Goal: Task Accomplishment & Management: Use online tool/utility

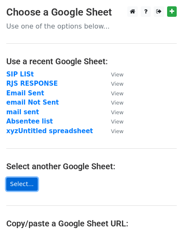
click at [23, 182] on link "Select..." at bounding box center [21, 184] width 31 height 13
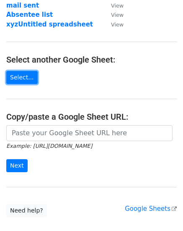
scroll to position [34, 0]
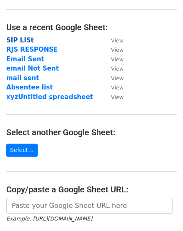
click at [25, 39] on strong "SIP LISt" at bounding box center [20, 41] width 28 height 8
click at [22, 41] on strong "SIP LISt" at bounding box center [20, 41] width 28 height 8
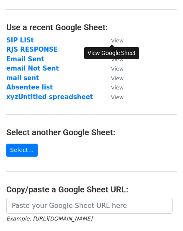
click at [115, 41] on small "View" at bounding box center [117, 40] width 13 height 6
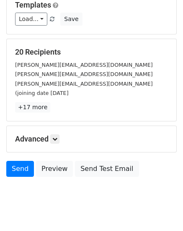
scroll to position [95, 0]
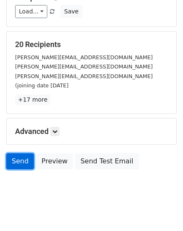
click at [22, 153] on link "Send" at bounding box center [20, 161] width 28 height 16
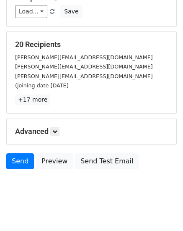
click at [118, 80] on div "Pranshi.Mishra.BALLB@alc.edu.in (joining date 23.06.2025" at bounding box center [92, 80] width 166 height 19
click at [112, 77] on small "Pranshi.Mishra.BALLB@alc.edu.in (joining date 23.06.2025" at bounding box center [84, 81] width 138 height 16
click at [93, 77] on small "Pranshi.Mishra.BALLB@alc.edu.in (joining date 23.06.2025" at bounding box center [84, 81] width 138 height 16
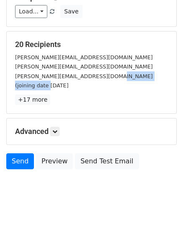
drag, startPoint x: 95, startPoint y: 77, endPoint x: 174, endPoint y: 73, distance: 79.4
click at [174, 73] on div "Pranshi.Mishra.BALLB@alc.edu.in (joining date 23.06.2025" at bounding box center [92, 80] width 166 height 19
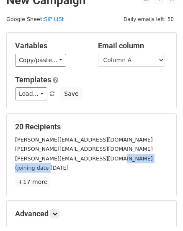
scroll to position [11, 0]
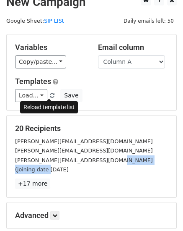
click at [50, 96] on span at bounding box center [52, 95] width 5 height 5
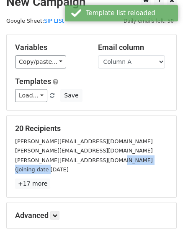
scroll to position [0, 0]
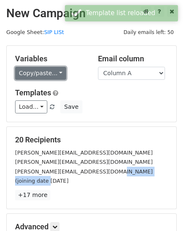
click at [52, 75] on link "Copy/paste..." at bounding box center [40, 73] width 51 height 13
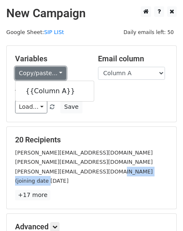
click at [56, 73] on link "Copy/paste..." at bounding box center [40, 73] width 51 height 13
click at [39, 75] on link "Copy/paste..." at bounding box center [40, 73] width 51 height 13
click at [59, 73] on link "Copy/paste..." at bounding box center [40, 73] width 51 height 13
click at [39, 75] on link "Copy/paste..." at bounding box center [40, 73] width 51 height 13
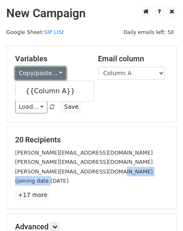
click at [39, 75] on link "Copy/paste..." at bounding box center [40, 73] width 51 height 13
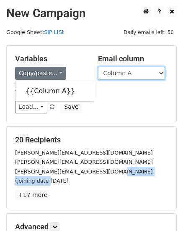
click at [129, 76] on select "Column A" at bounding box center [131, 73] width 67 height 13
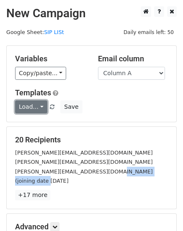
click at [37, 105] on link "Load..." at bounding box center [31, 106] width 32 height 13
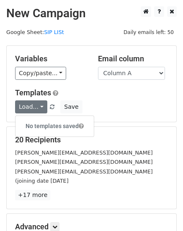
click at [79, 106] on div "Load... No templates saved Save" at bounding box center [92, 106] width 166 height 13
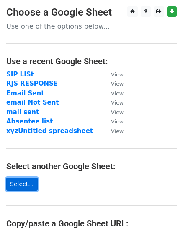
click at [26, 181] on link "Select..." at bounding box center [21, 184] width 31 height 13
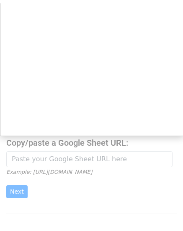
scroll to position [126, 0]
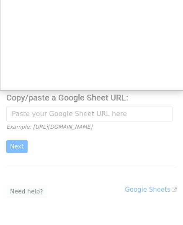
click at [56, 109] on div at bounding box center [91, 69] width 183 height 391
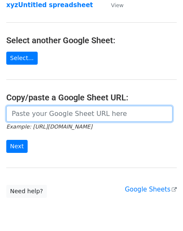
click at [39, 111] on input "url" at bounding box center [89, 114] width 167 height 16
click at [38, 111] on input "url" at bounding box center [89, 114] width 167 height 16
paste input "[URL][DOMAIN_NAME]"
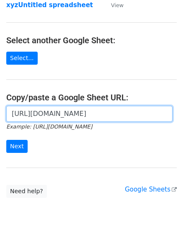
scroll to position [0, 193]
type input "[URL][DOMAIN_NAME]"
click at [6, 140] on input "Next" at bounding box center [16, 146] width 21 height 13
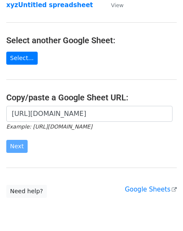
scroll to position [0, 0]
